Goal: Entertainment & Leisure: Consume media (video, audio)

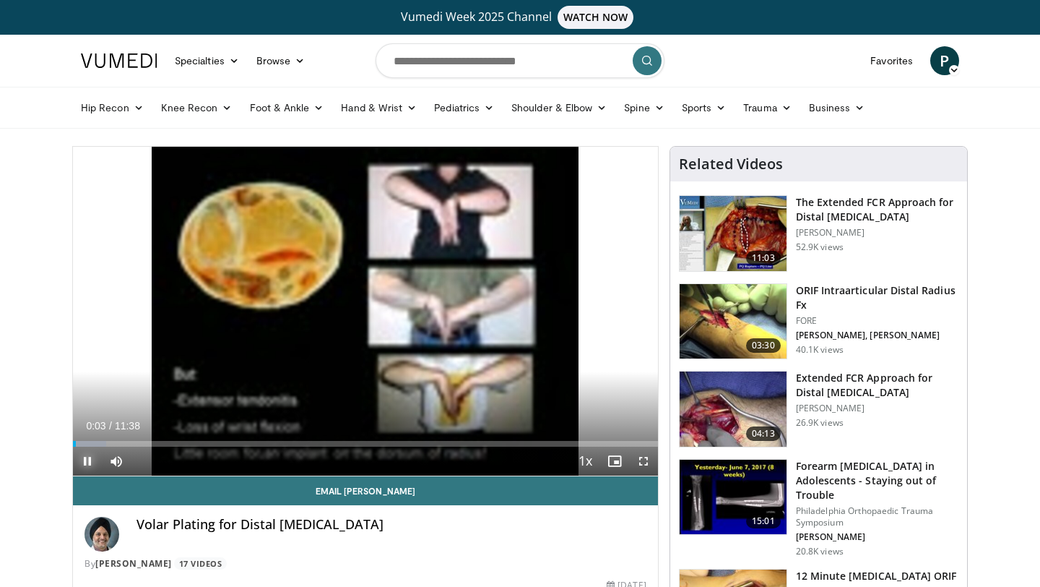
click at [90, 465] on span "Video Player" at bounding box center [87, 461] width 29 height 29
click at [640, 460] on span "Video Player" at bounding box center [643, 461] width 29 height 29
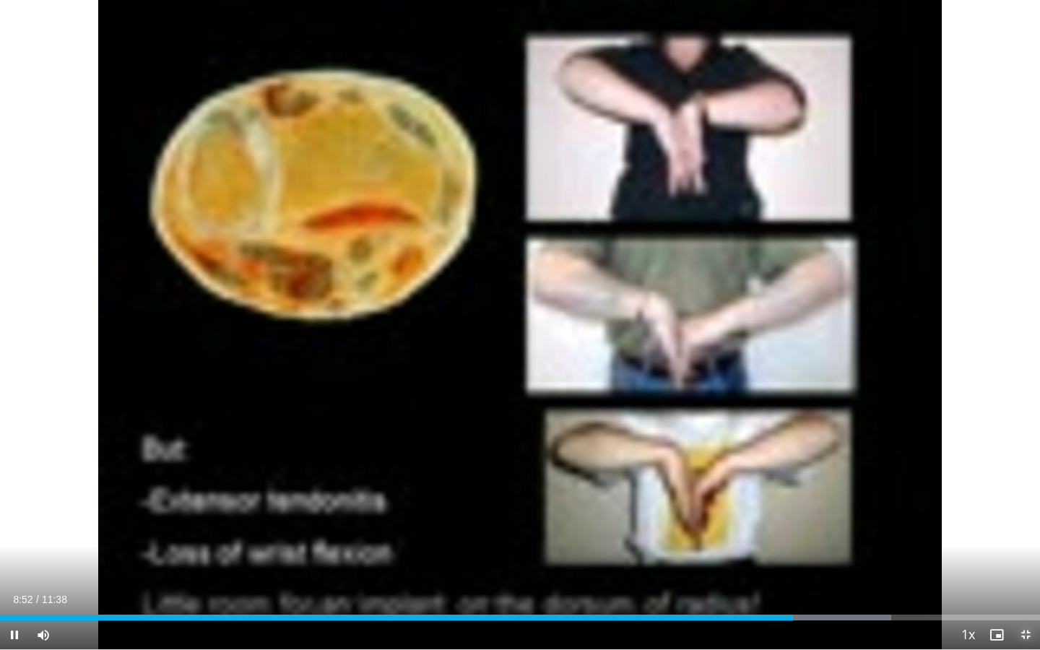
click at [1021, 586] on span "Video Player" at bounding box center [1026, 635] width 29 height 29
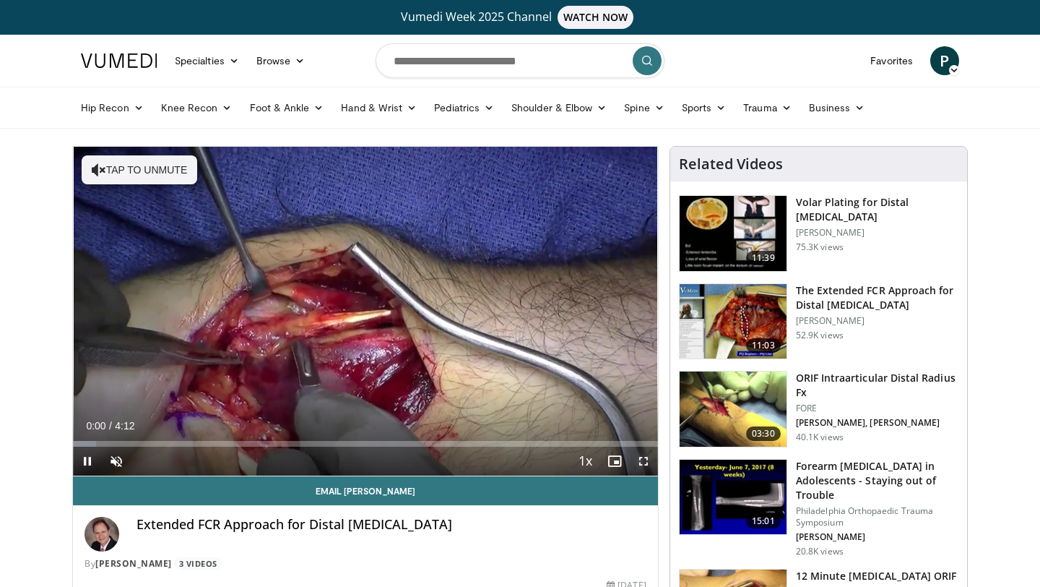
click at [642, 457] on span "Video Player" at bounding box center [643, 461] width 29 height 29
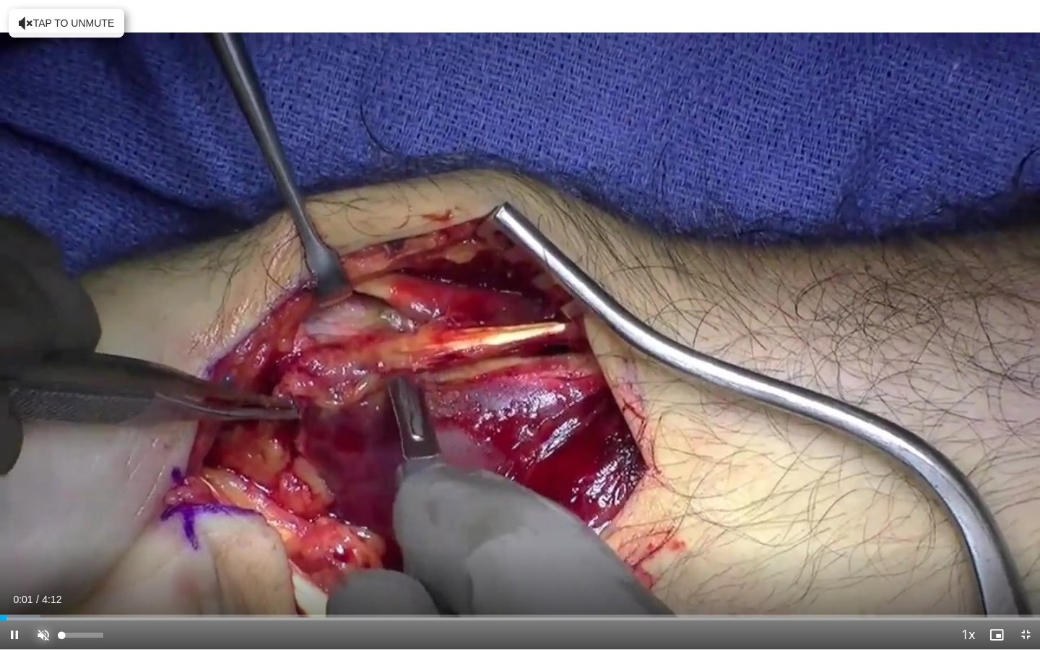
click at [46, 586] on span "Video Player" at bounding box center [43, 635] width 29 height 29
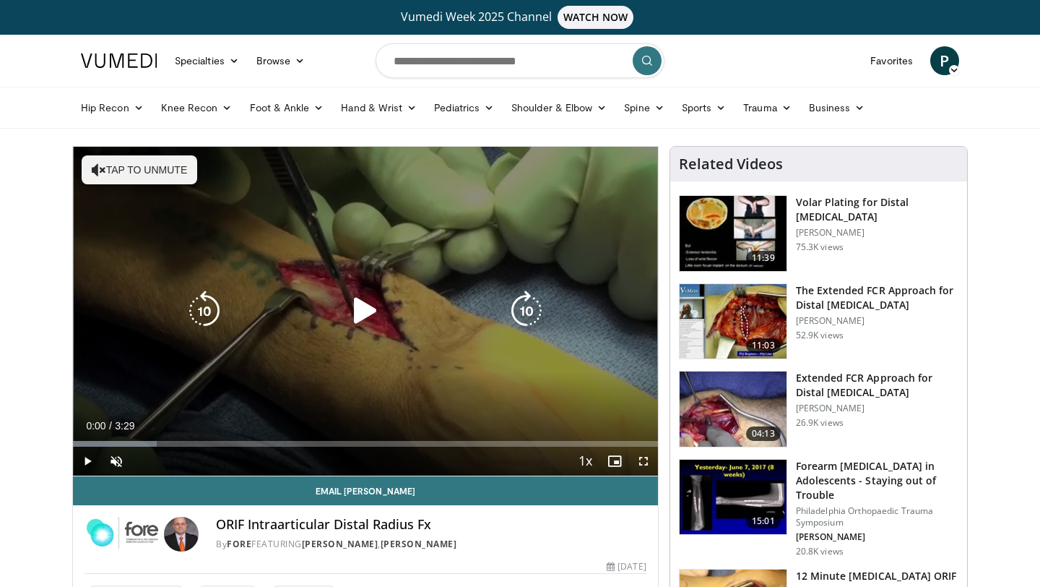
click at [356, 311] on icon "Video Player" at bounding box center [365, 310] width 40 height 40
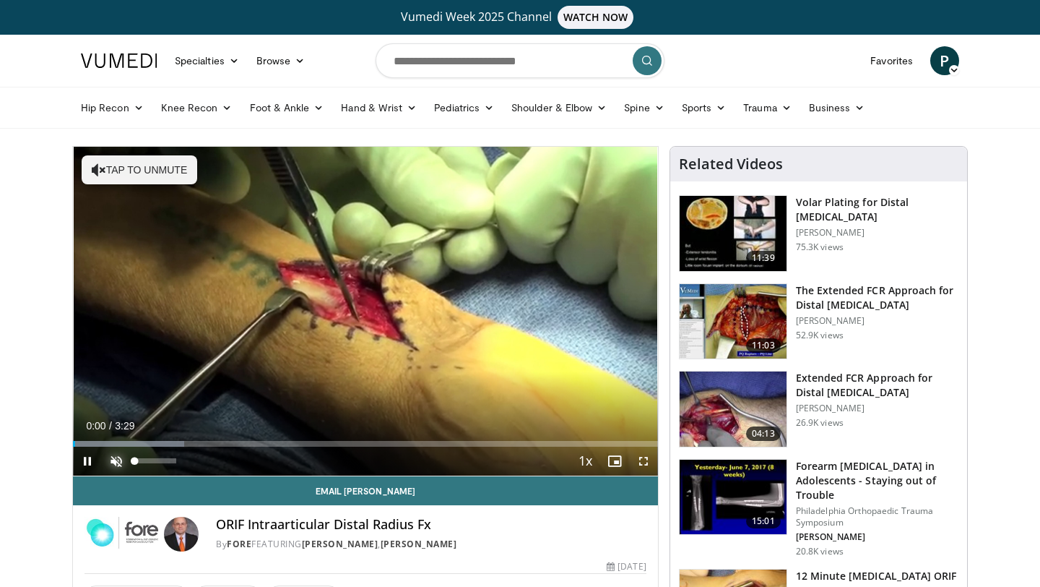
click at [121, 463] on span "Video Player" at bounding box center [116, 461] width 29 height 29
click at [637, 463] on span "Video Player" at bounding box center [643, 461] width 29 height 29
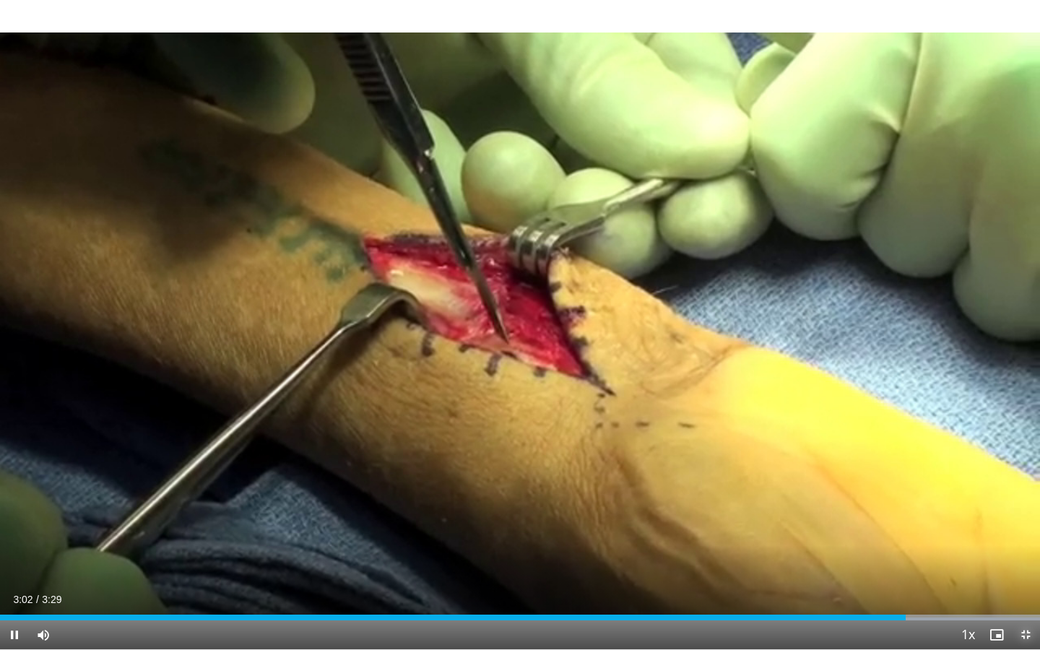
click at [1025, 586] on span "Video Player" at bounding box center [1026, 635] width 29 height 29
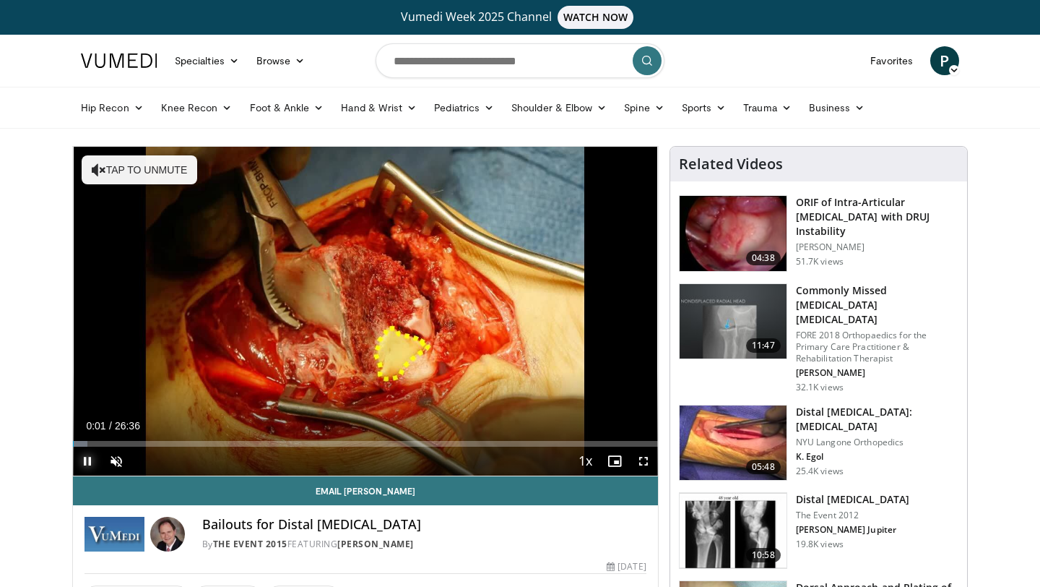
click at [91, 464] on span "Video Player" at bounding box center [87, 461] width 29 height 29
click at [640, 462] on span "Video Player" at bounding box center [643, 461] width 29 height 29
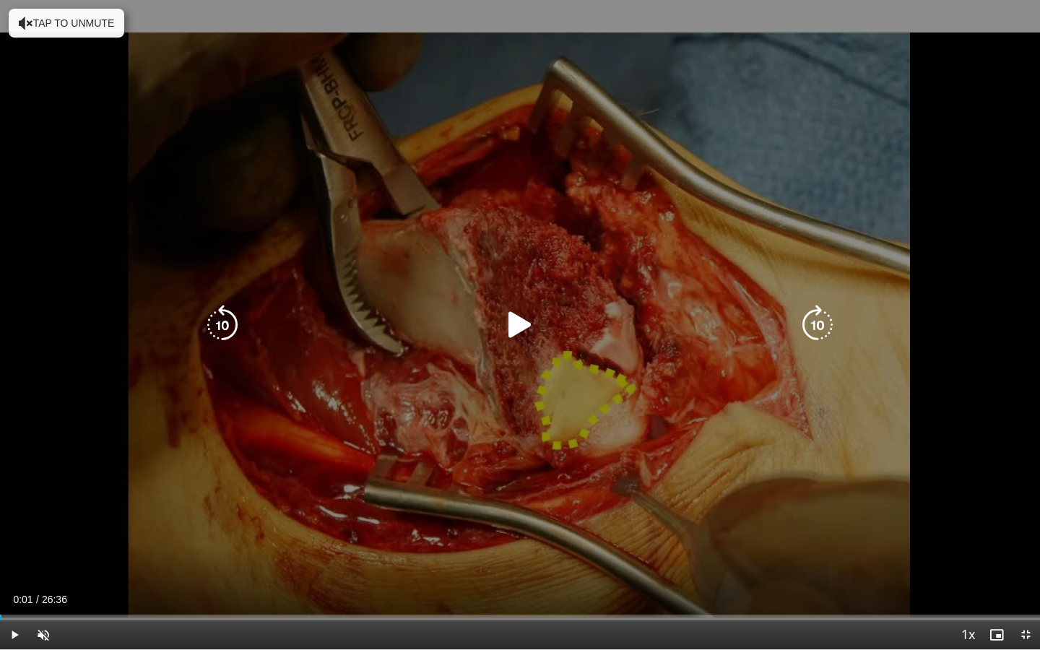
click at [505, 307] on icon "Video Player" at bounding box center [520, 325] width 40 height 40
click at [103, 25] on button "Tap to unmute" at bounding box center [67, 23] width 116 height 29
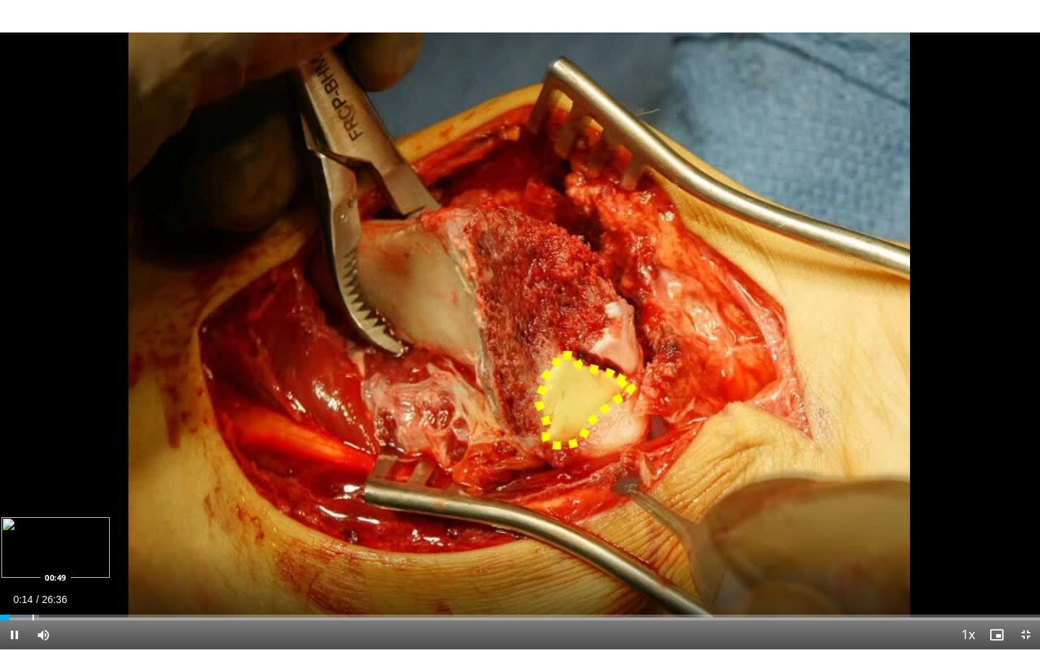
click at [33, 586] on div "Progress Bar" at bounding box center [33, 618] width 1 height 6
click at [48, 586] on div "Progress Bar" at bounding box center [48, 618] width 1 height 6
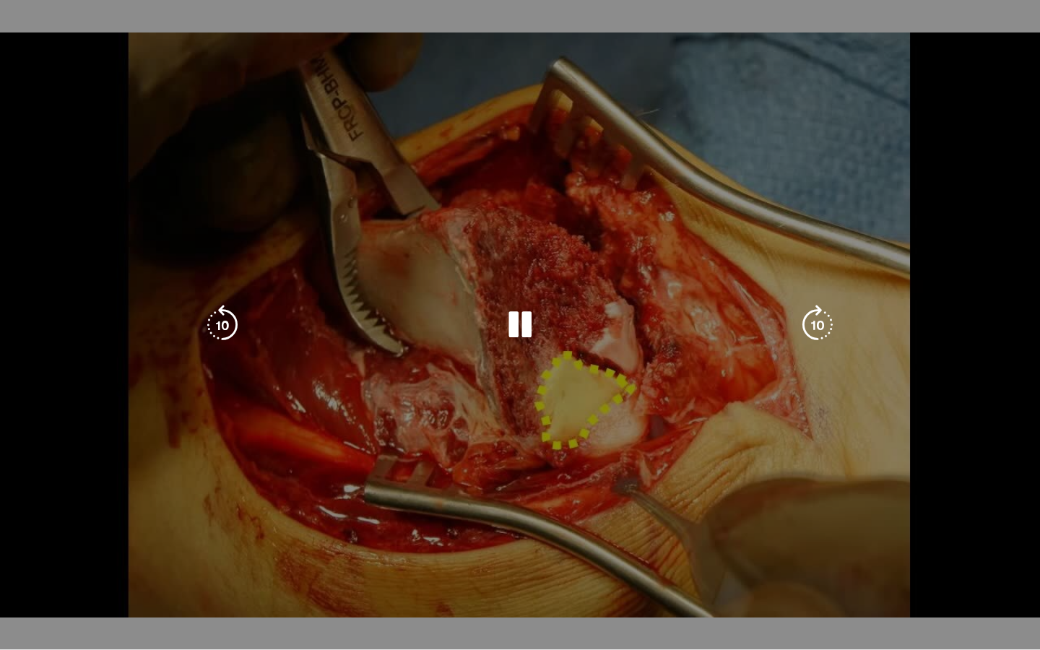
click at [64, 586] on div "10 seconds Tap to unmute" at bounding box center [520, 325] width 1040 height 650
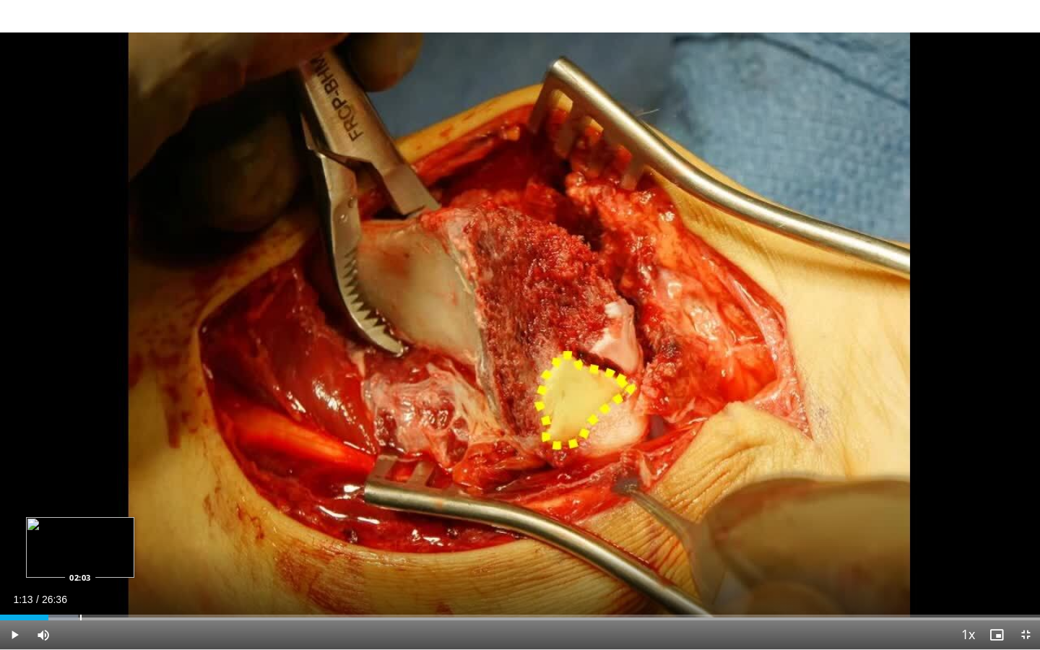
click at [80, 586] on div "Progress Bar" at bounding box center [80, 618] width 1 height 6
click at [93, 586] on div "Progress Bar" at bounding box center [93, 618] width 1 height 6
click at [110, 586] on div "Progress Bar" at bounding box center [110, 618] width 1 height 6
click at [121, 586] on div "Progress Bar" at bounding box center [121, 618] width 1 height 6
click at [113, 586] on div "Progress Bar" at bounding box center [113, 618] width 1 height 6
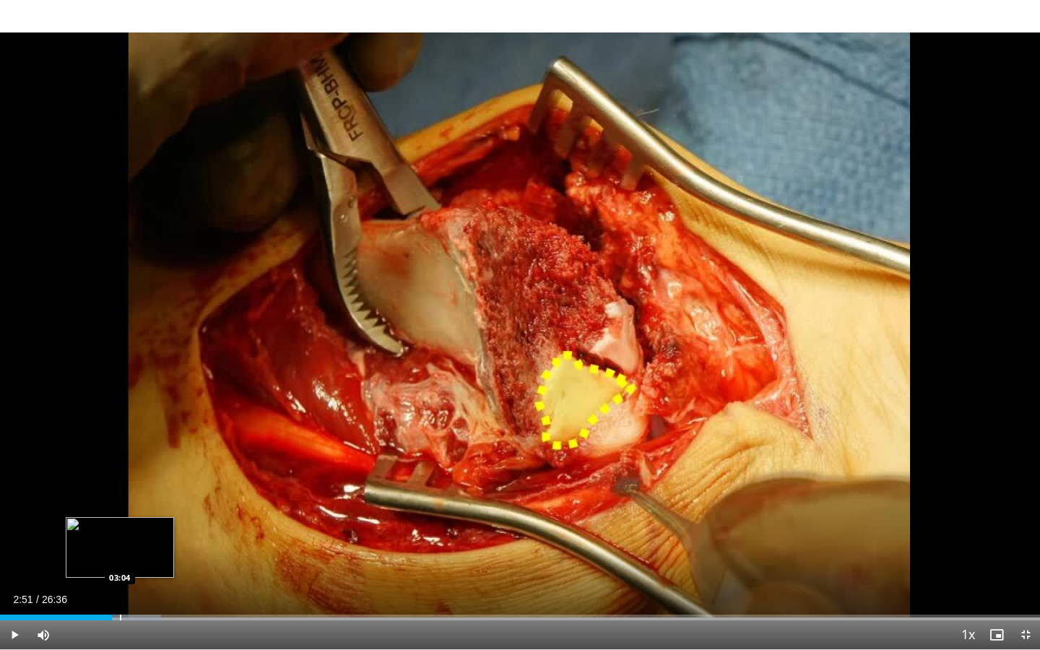
click at [120, 586] on div "Progress Bar" at bounding box center [120, 618] width 1 height 6
click at [110, 586] on div "Loaded : 15.50% 03:04 02:48" at bounding box center [520, 614] width 1040 height 14
click at [118, 586] on div "Loaded : 15.50% 02:48 03:01" at bounding box center [520, 614] width 1040 height 14
click at [124, 586] on div "Loaded : 15.50% 03:01 03:10" at bounding box center [520, 614] width 1040 height 14
click at [131, 586] on div "Loaded : 16.12% 03:10 03:20" at bounding box center [520, 614] width 1040 height 14
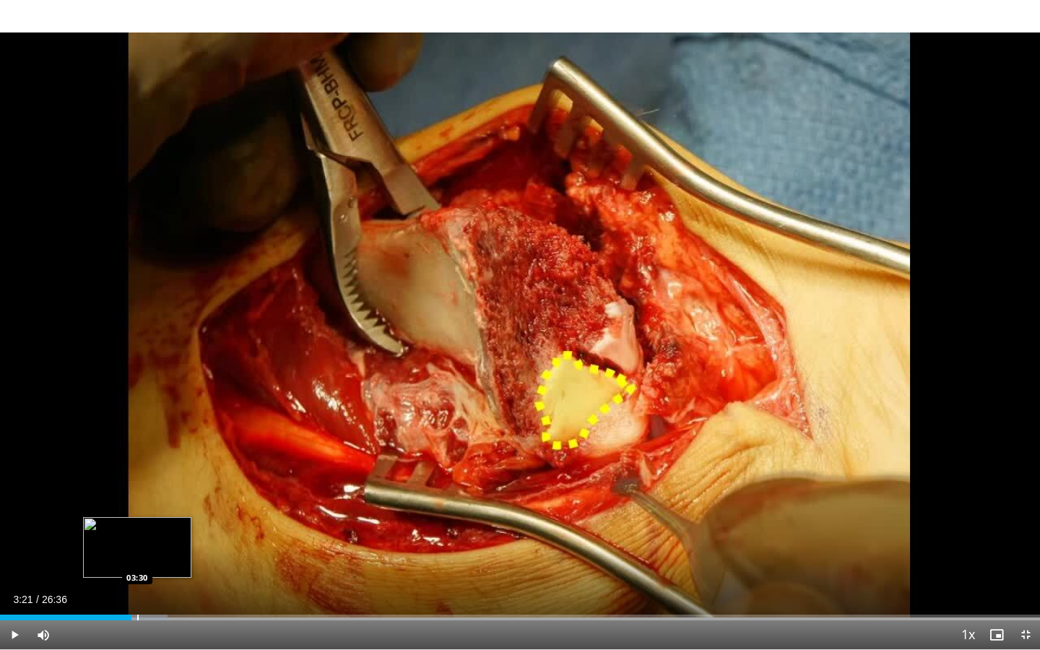
click at [137, 586] on div "Loaded : 16.12% 03:21 03:30" at bounding box center [520, 614] width 1040 height 14
click at [149, 586] on div "Loaded : 17.36% 03:30 03:48" at bounding box center [520, 614] width 1040 height 14
click at [158, 586] on div "Progress Bar" at bounding box center [158, 618] width 1 height 6
click at [166, 586] on div "Progress Bar" at bounding box center [166, 618] width 1 height 6
click at [180, 586] on div "Progress Bar" at bounding box center [180, 618] width 1 height 6
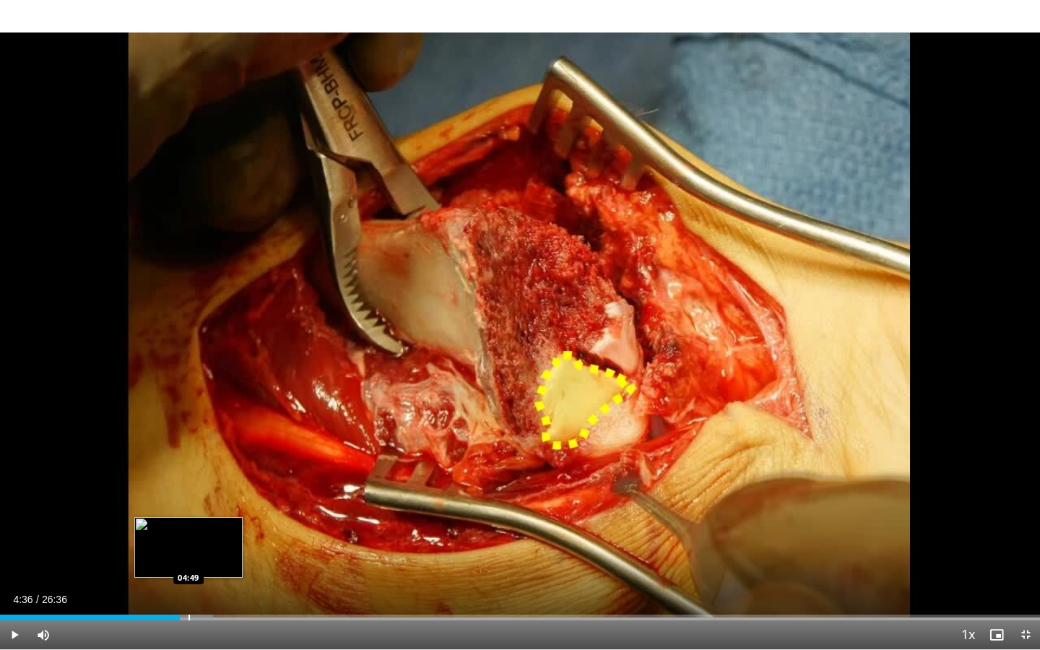
click at [189, 586] on div "Progress Bar" at bounding box center [189, 618] width 1 height 6
click at [13, 586] on span "Video Player" at bounding box center [14, 635] width 29 height 29
click at [204, 586] on div "Progress Bar" at bounding box center [204, 618] width 1 height 6
click at [217, 586] on div "Progress Bar" at bounding box center [217, 618] width 1 height 6
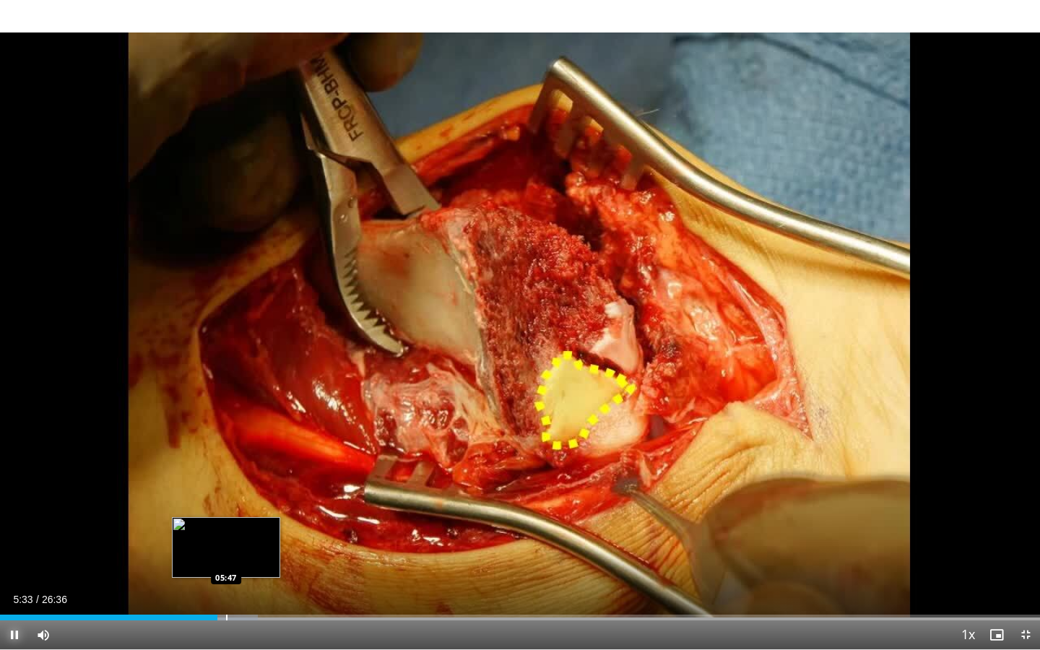
click at [226, 586] on div "Progress Bar" at bounding box center [226, 618] width 1 height 6
click at [235, 586] on div "Progress Bar" at bounding box center [235, 618] width 1 height 6
click at [243, 586] on div "Progress Bar" at bounding box center [243, 618] width 1 height 6
click at [249, 586] on div "Progress Bar" at bounding box center [249, 618] width 1 height 6
click at [256, 586] on div "Progress Bar" at bounding box center [256, 618] width 1 height 6
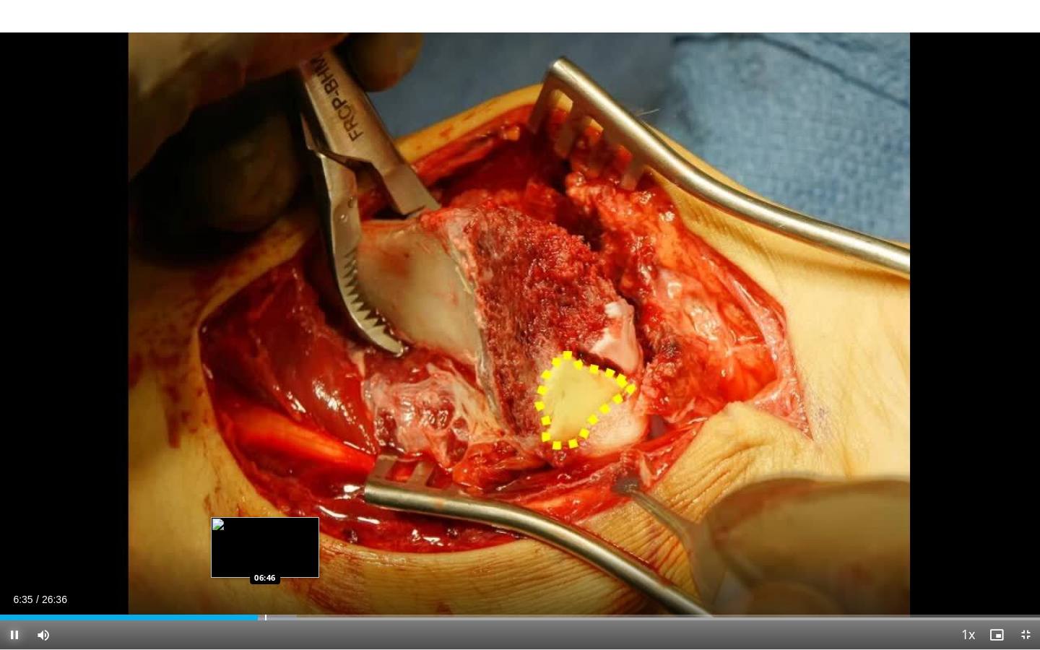
click at [265, 586] on div "Progress Bar" at bounding box center [265, 618] width 1 height 6
click at [277, 586] on div "Loaded : 29.39% 06:49 07:05" at bounding box center [520, 614] width 1040 height 14
click at [288, 586] on div "Progress Bar" at bounding box center [288, 618] width 1 height 6
click at [293, 586] on div "Progress Bar" at bounding box center [293, 618] width 1 height 6
click at [301, 586] on div "Progress Bar" at bounding box center [301, 618] width 1 height 6
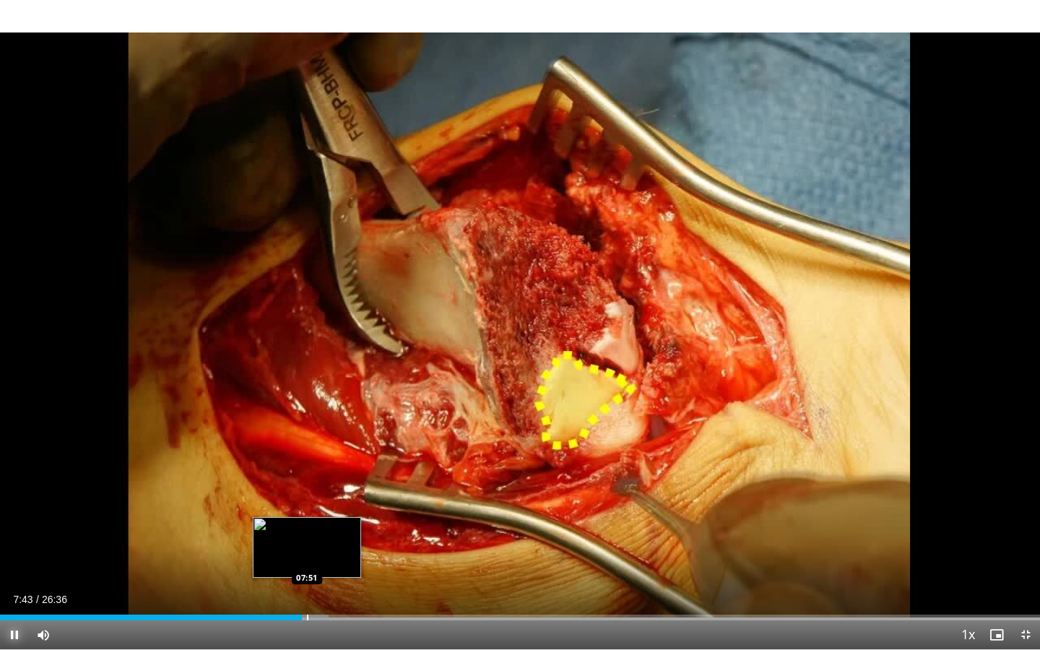
click at [307, 586] on div "Progress Bar" at bounding box center [307, 618] width 1 height 6
click at [314, 586] on div "Progress Bar" at bounding box center [314, 618] width 1 height 6
click at [321, 586] on div "Progress Bar" at bounding box center [320, 618] width 1 height 6
click at [331, 586] on div "Progress Bar" at bounding box center [331, 618] width 1 height 6
click at [340, 586] on div "Progress Bar" at bounding box center [340, 618] width 1 height 6
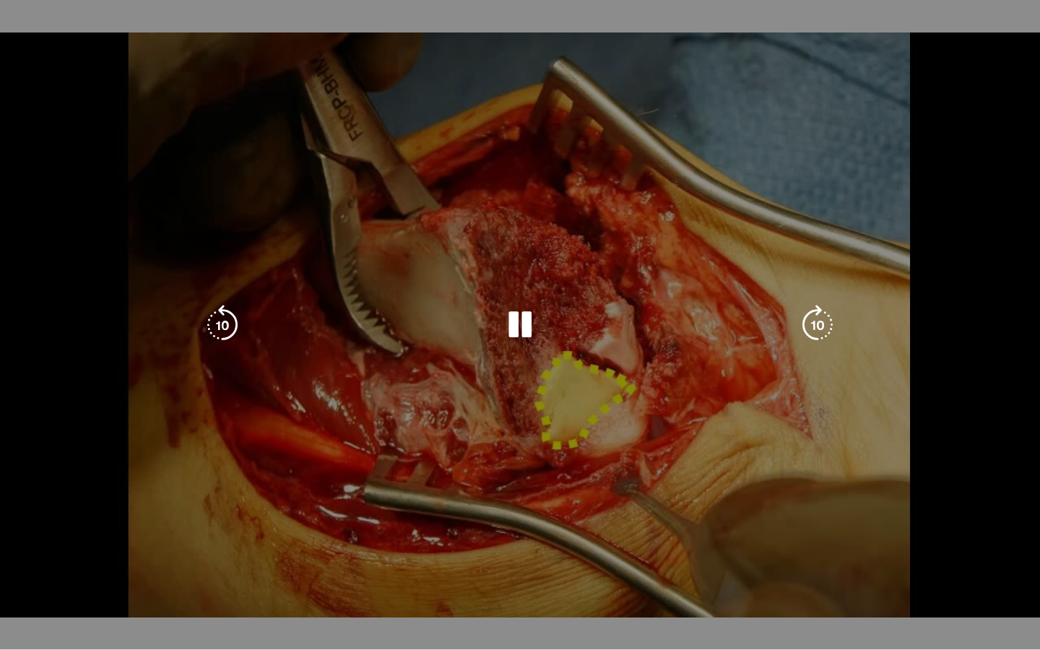
click at [349, 586] on div "10 seconds Tap to unmute" at bounding box center [520, 325] width 1040 height 650
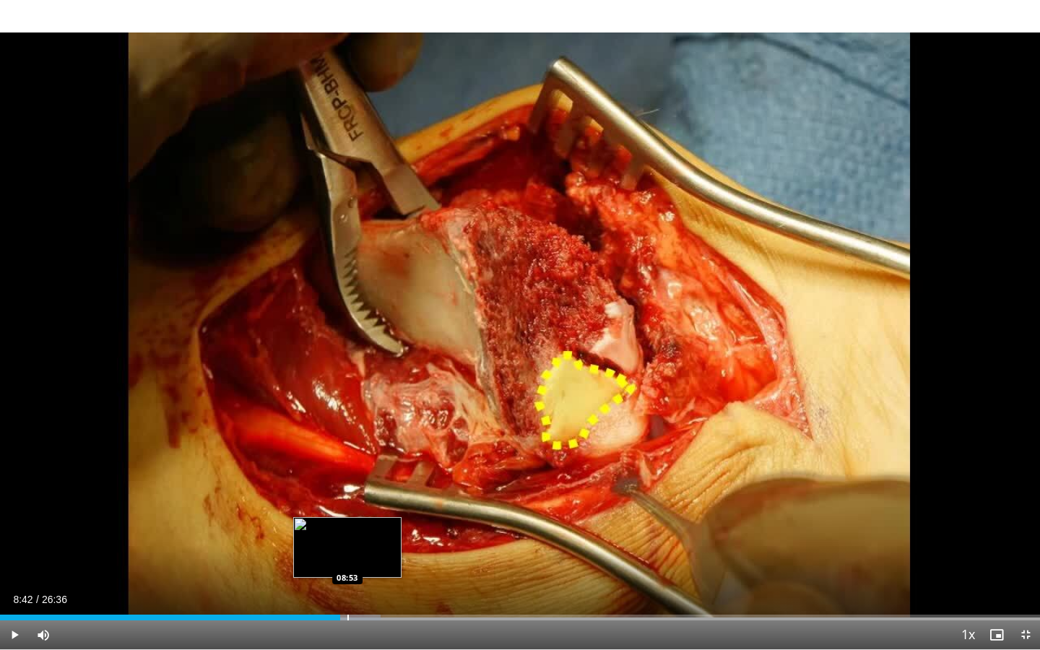
click at [348, 586] on div "Progress Bar" at bounding box center [348, 618] width 1 height 6
click at [7, 586] on span "Video Player" at bounding box center [14, 635] width 29 height 29
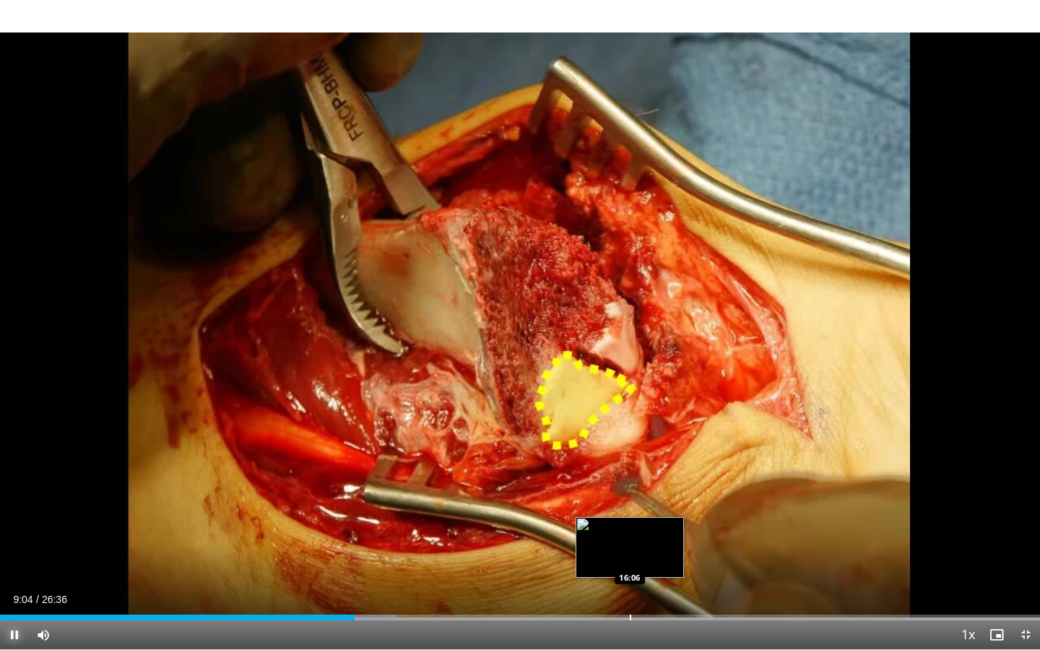
click at [629, 586] on div "Loaded : 38.14% 09:04 16:06" at bounding box center [520, 614] width 1040 height 14
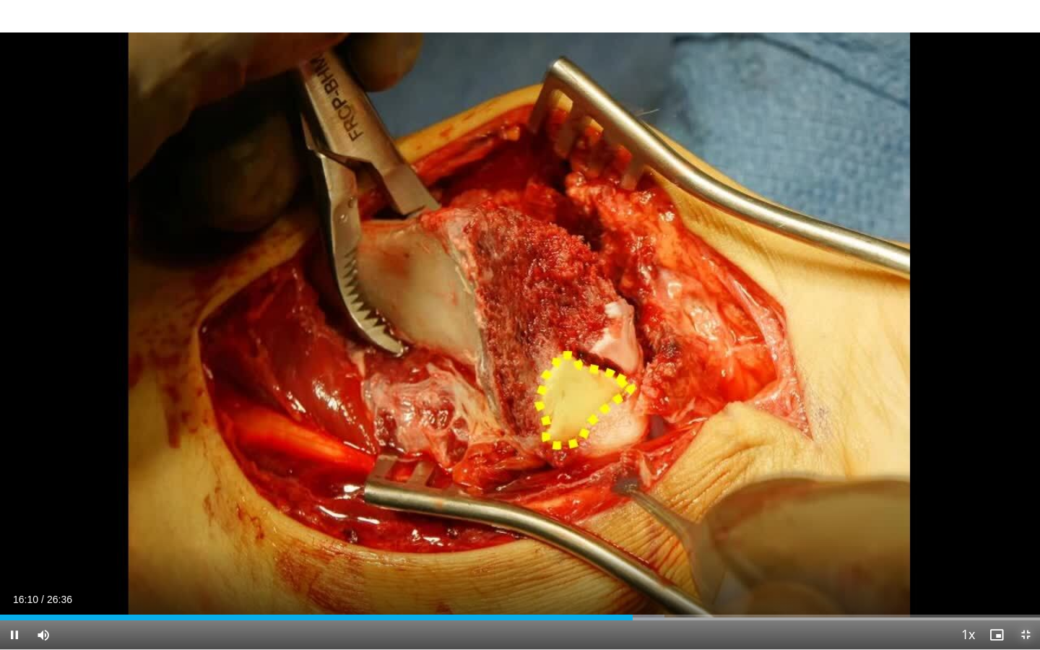
click at [1029, 586] on span "Video Player" at bounding box center [1026, 635] width 29 height 29
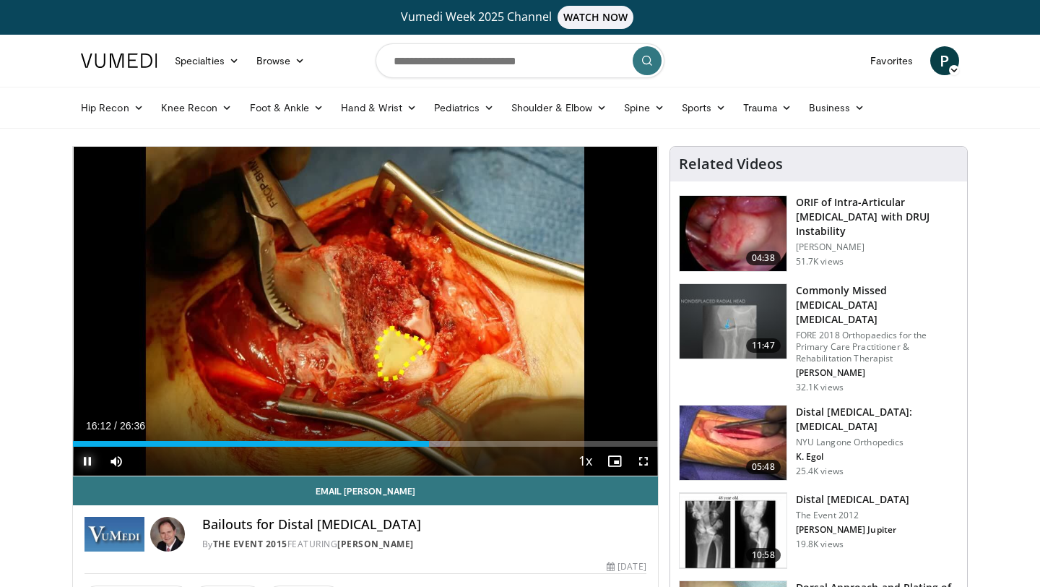
click at [88, 454] on span "Video Player" at bounding box center [87, 461] width 29 height 29
